Goal: Transaction & Acquisition: Purchase product/service

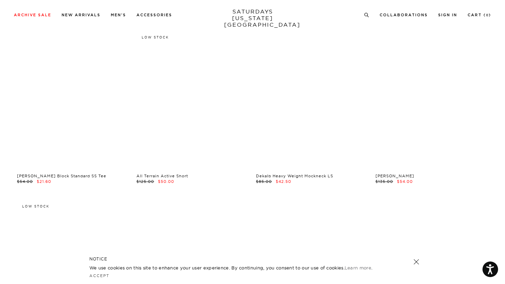
scroll to position [1736, 0]
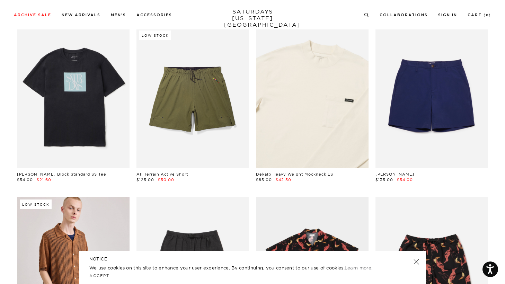
click at [317, 142] on link at bounding box center [312, 98] width 113 height 141
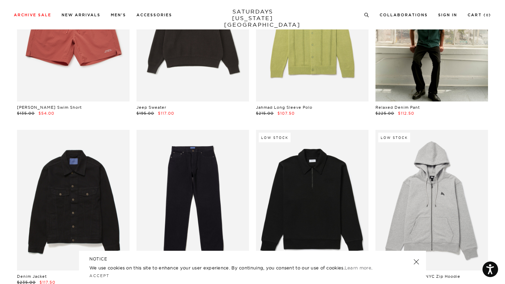
scroll to position [6735, 0]
